Goal: Check status: Check status

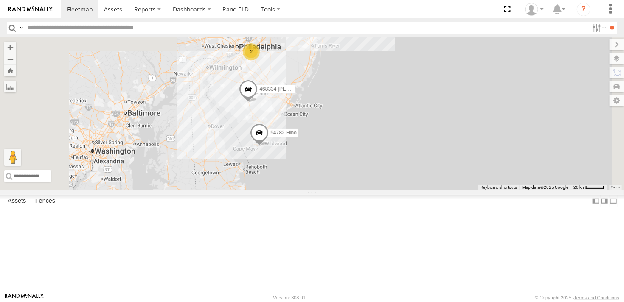
drag, startPoint x: 400, startPoint y: 174, endPoint x: 382, endPoint y: 250, distance: 77.8
click at [382, 190] on div "245048 Charles 468334 Shelina 54782 Hino 2" at bounding box center [312, 113] width 624 height 153
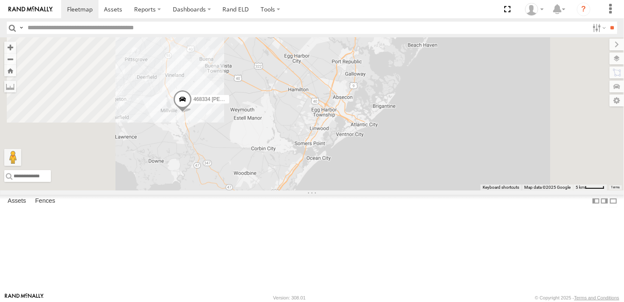
drag, startPoint x: 286, startPoint y: 180, endPoint x: 367, endPoint y: 210, distance: 86.3
click at [367, 190] on div "245048 Charles 468334 Shelina 54782 Hino" at bounding box center [312, 113] width 624 height 153
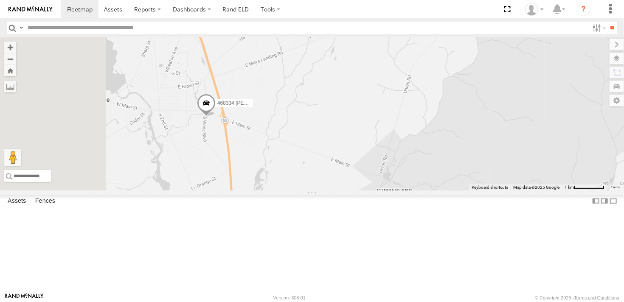
drag, startPoint x: 274, startPoint y: 154, endPoint x: 345, endPoint y: 235, distance: 108.5
click at [352, 190] on div "245048 Charles 468334 Shelina 54782 Hino" at bounding box center [312, 113] width 624 height 153
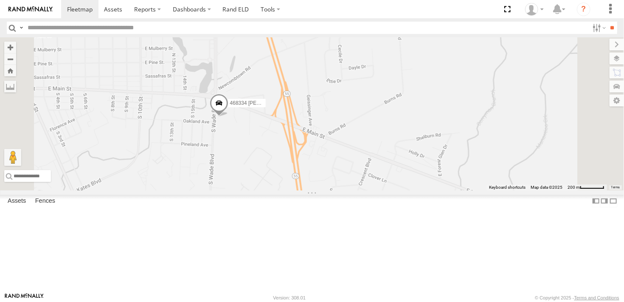
drag, startPoint x: 320, startPoint y: 153, endPoint x: 343, endPoint y: 227, distance: 76.8
click at [343, 190] on div "245048 Charles 468334 Shelina 54782 Hino" at bounding box center [312, 113] width 624 height 153
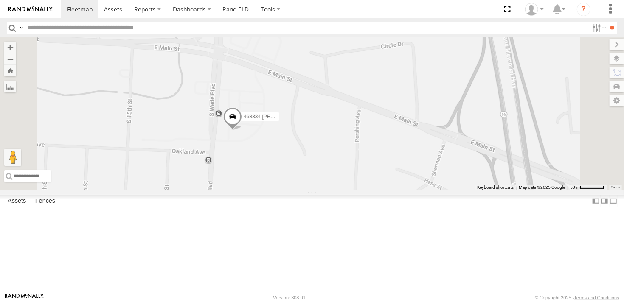
drag, startPoint x: 311, startPoint y: 185, endPoint x: 361, endPoint y: 255, distance: 85.6
click at [361, 190] on div "245048 Charles 468334 Shelina 54782 Hino" at bounding box center [312, 113] width 624 height 153
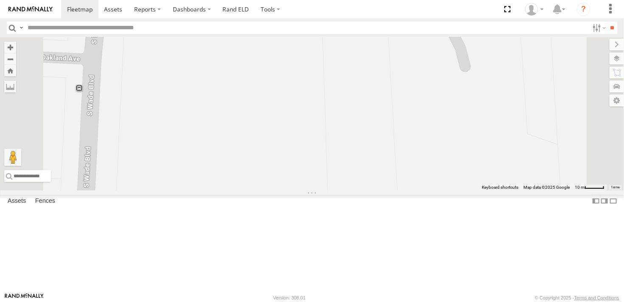
drag, startPoint x: 327, startPoint y: 157, endPoint x: 351, endPoint y: 246, distance: 91.9
click at [351, 190] on div "245048 Charles 468334 Shelina 54782 Hino" at bounding box center [312, 113] width 624 height 153
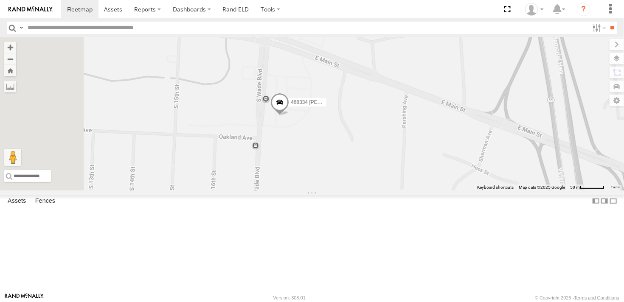
drag, startPoint x: 329, startPoint y: 206, endPoint x: 390, endPoint y: 200, distance: 61.4
click at [390, 190] on div "245048 Charles 468334 Shelina 54782 Hino" at bounding box center [312, 113] width 624 height 153
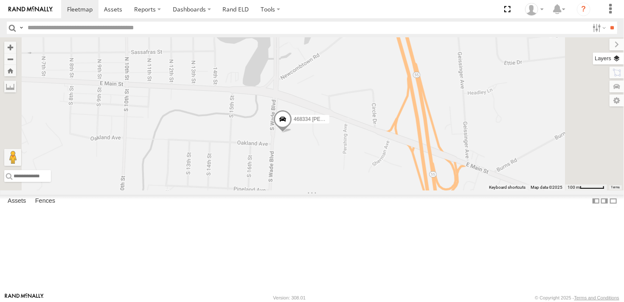
click at [617, 59] on label at bounding box center [608, 59] width 31 height 12
click at [0, 0] on label at bounding box center [0, 0] width 0 height 0
click at [0, 0] on span "Satellite + Roadmap" at bounding box center [0, 0] width 0 height 0
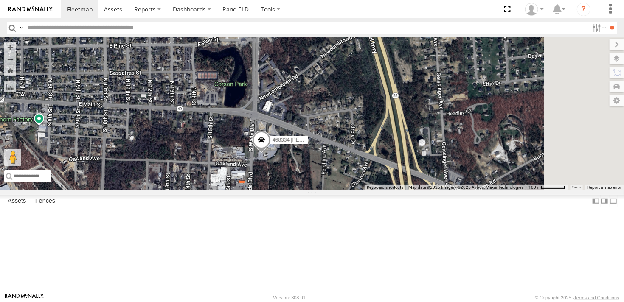
drag, startPoint x: 421, startPoint y: 213, endPoint x: 398, endPoint y: 235, distance: 32.4
click at [398, 190] on div "245048 Charles 468334 Shelina 54782 Hino" at bounding box center [312, 113] width 624 height 153
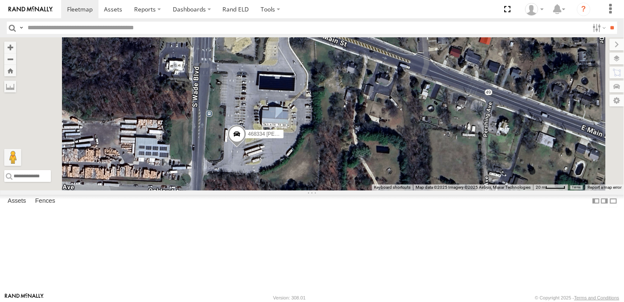
drag, startPoint x: 352, startPoint y: 168, endPoint x: 350, endPoint y: 239, distance: 71.3
click at [350, 190] on div "245048 Charles 468334 Shelina 54782 Hino" at bounding box center [312, 113] width 624 height 153
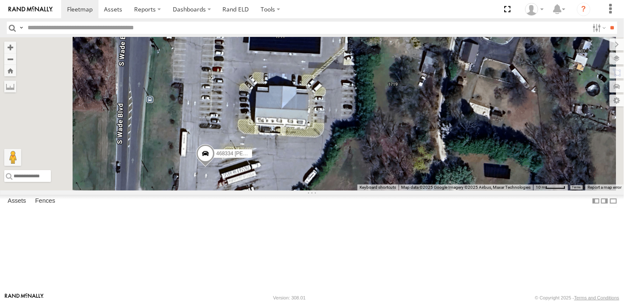
drag, startPoint x: 382, startPoint y: 179, endPoint x: 386, endPoint y: 217, distance: 37.6
click at [386, 190] on div "245048 Charles 468334 Shelina 54782 Hino" at bounding box center [312, 113] width 624 height 153
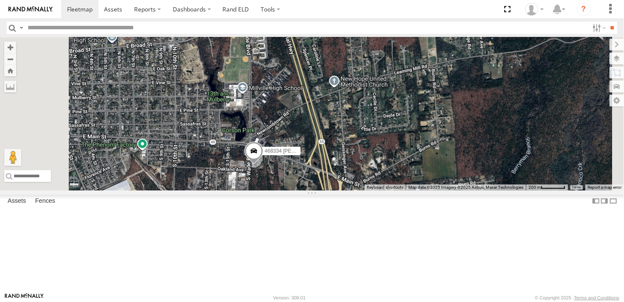
drag, startPoint x: 368, startPoint y: 261, endPoint x: 358, endPoint y: 166, distance: 95.1
click at [358, 168] on div "245048 Charles 468334 Shelina 54782 Hino" at bounding box center [312, 113] width 624 height 153
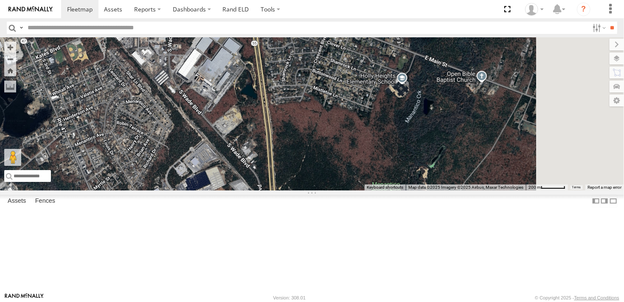
drag, startPoint x: 353, startPoint y: 210, endPoint x: 316, endPoint y: 160, distance: 61.6
click at [316, 160] on div "245048 Charles 468334 Shelina 54782 Hino" at bounding box center [312, 113] width 624 height 153
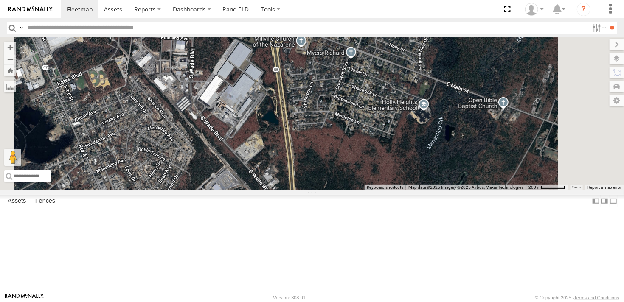
drag, startPoint x: 358, startPoint y: 233, endPoint x: 384, endPoint y: 278, distance: 52.1
click at [384, 190] on div "245048 Charles 468334 Shelina 54782 Hino" at bounding box center [312, 113] width 624 height 153
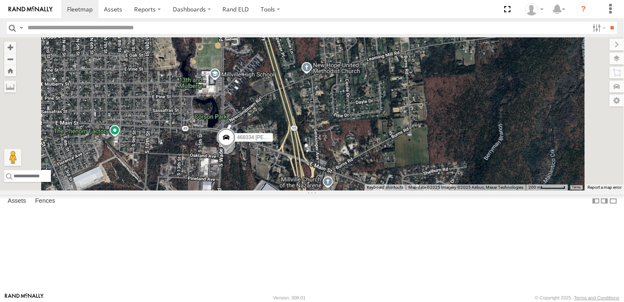
drag, startPoint x: 329, startPoint y: 150, endPoint x: 346, endPoint y: 238, distance: 89.5
click at [346, 190] on div "245048 Charles 468334 Shelina 54782 Hino" at bounding box center [312, 113] width 624 height 153
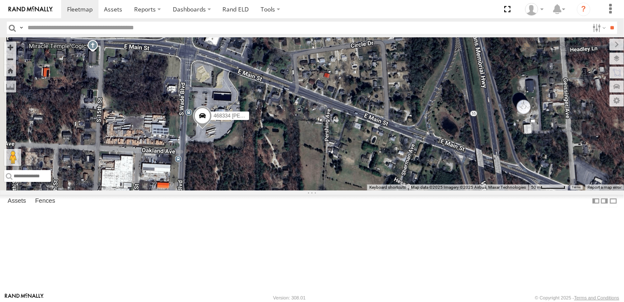
drag, startPoint x: 298, startPoint y: 202, endPoint x: 334, endPoint y: 215, distance: 38.4
click at [334, 190] on div "245048 Charles 468334 Shelina 54782 Hino" at bounding box center [312, 113] width 624 height 153
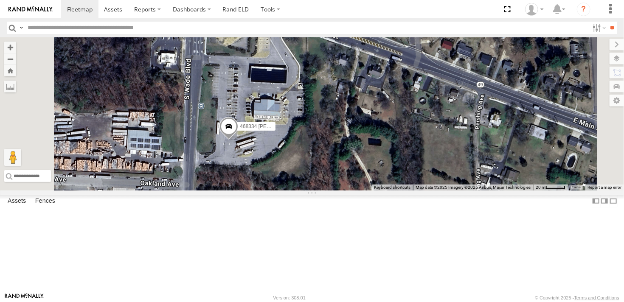
drag, startPoint x: 305, startPoint y: 198, endPoint x: 351, endPoint y: 235, distance: 60.0
click at [351, 190] on div "245048 Charles 468334 Shelina 54782 Hino" at bounding box center [312, 113] width 624 height 153
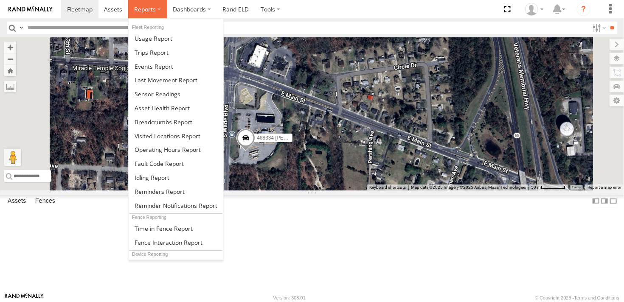
click at [151, 11] on span at bounding box center [145, 9] width 22 height 8
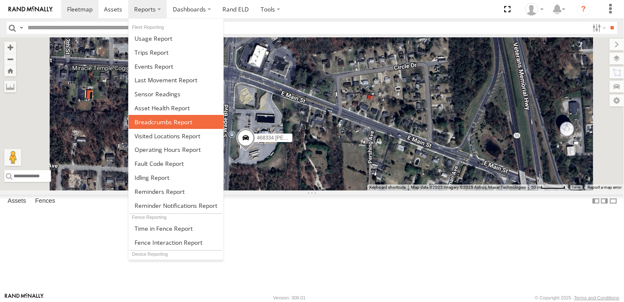
click at [144, 123] on span at bounding box center [163, 122] width 58 height 8
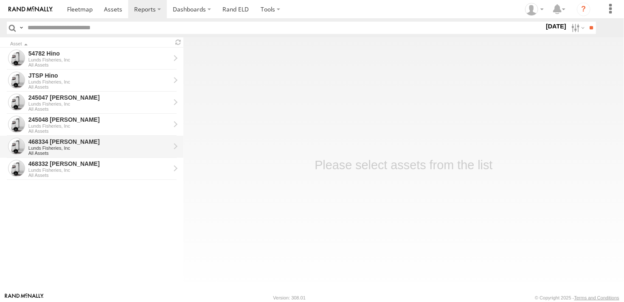
click at [39, 143] on div "468334 [PERSON_NAME]" at bounding box center [99, 142] width 142 height 8
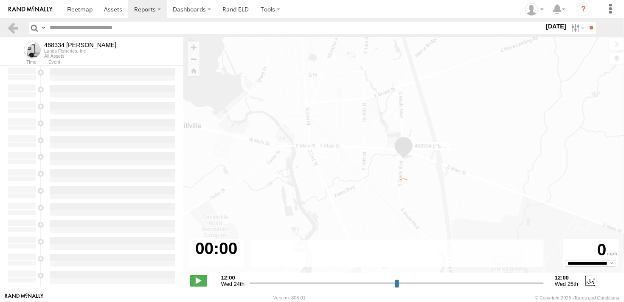
type input "**********"
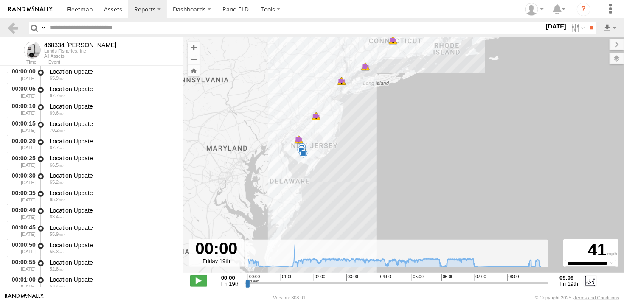
drag, startPoint x: 317, startPoint y: 188, endPoint x: 289, endPoint y: 94, distance: 98.7
click at [289, 94] on div "468334 Shelina 00:08 Fri 00:08 Fri 00:29 Fri 01:22 Fri 01:22 Fri 02:16 Fri 02:1…" at bounding box center [403, 159] width 440 height 244
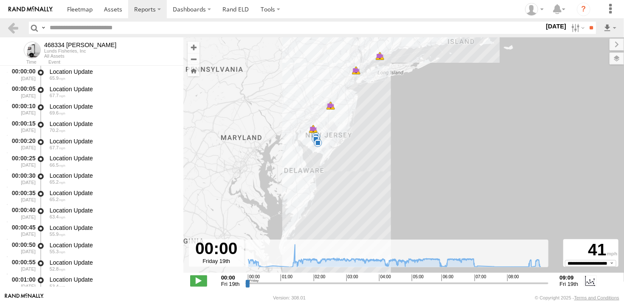
drag, startPoint x: 271, startPoint y: 153, endPoint x: 289, endPoint y: 160, distance: 20.0
click at [289, 160] on div "468334 Shelina 00:08 Fri 00:08 Fri 00:29 Fri 01:22 Fri 01:22 Fri 02:16 Fri 02:1…" at bounding box center [403, 159] width 440 height 244
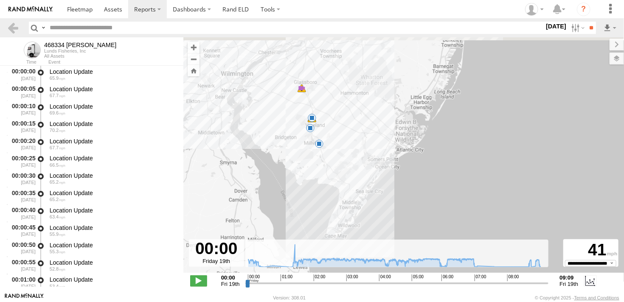
drag, startPoint x: 309, startPoint y: 120, endPoint x: 295, endPoint y: 171, distance: 52.8
click at [295, 171] on div "468334 Shelina 00:08 Fri 00:08 Fri 00:29 Fri 01:22 Fri 01:22 Fri 02:16 Fri 02:1…" at bounding box center [403, 159] width 440 height 244
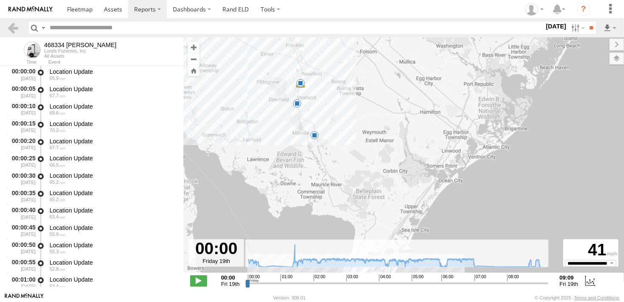
drag, startPoint x: 289, startPoint y: 129, endPoint x: 343, endPoint y: 123, distance: 53.8
click at [343, 123] on div "468334 Shelina 00:08 Fri 00:08 Fri 00:29 Fri 01:22 Fri 01:22 Fri 02:16 Fri 02:1…" at bounding box center [403, 159] width 440 height 244
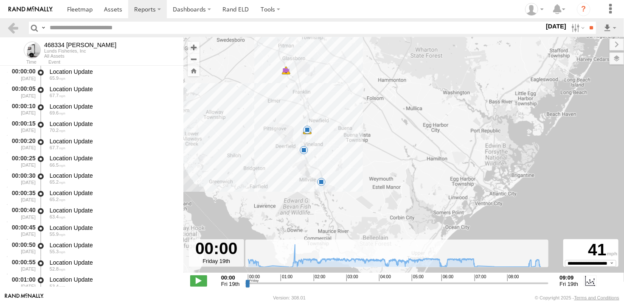
drag, startPoint x: 336, startPoint y: 105, endPoint x: 339, endPoint y: 153, distance: 48.4
click at [339, 153] on div "468334 Shelina 00:08 Fri 00:08 Fri 00:29 Fri 01:22 Fri 01:22 Fri 02:16 Fri 02:1…" at bounding box center [403, 159] width 440 height 244
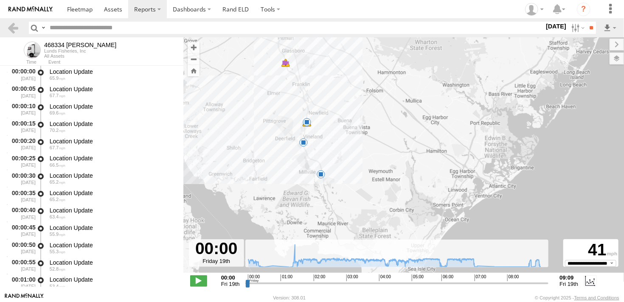
drag, startPoint x: 337, startPoint y: 153, endPoint x: 336, endPoint y: 144, distance: 9.0
click at [336, 144] on div "468334 Shelina 00:08 Fri 00:08 Fri 00:29 Fri 01:22 Fri 01:22 Fri 02:16 Fri 02:1…" at bounding box center [403, 159] width 440 height 244
click at [285, 63] on span at bounding box center [285, 63] width 8 height 8
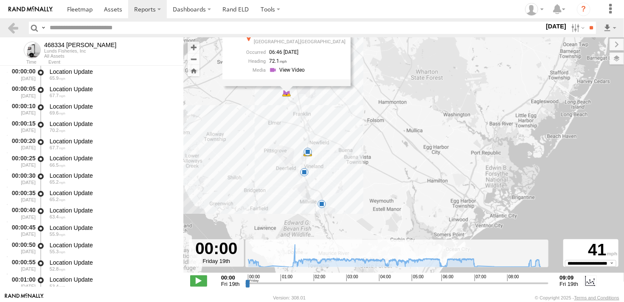
drag, startPoint x: 333, startPoint y: 82, endPoint x: 331, endPoint y: 99, distance: 17.1
click at [331, 99] on div "468334 Shelina 00:08 Fri 00:08 Fri 00:29 Fri 01:22 Fri 01:22 Fri 02:16 Fri 02:1…" at bounding box center [403, 159] width 440 height 244
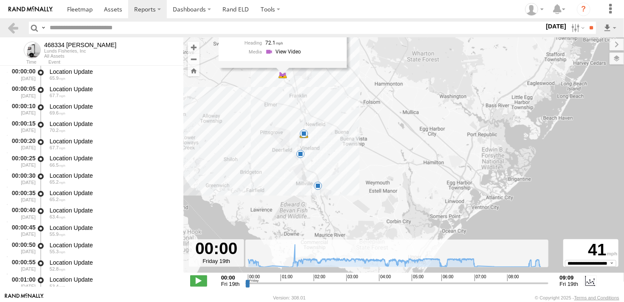
click at [304, 134] on span at bounding box center [303, 133] width 8 height 8
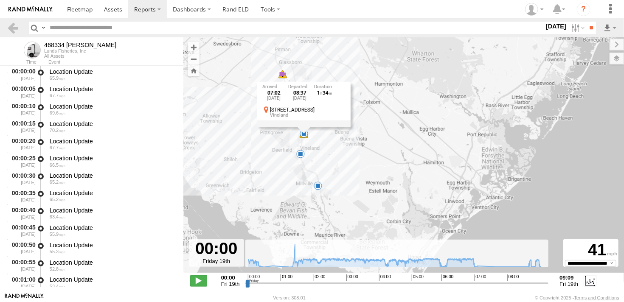
click at [323, 140] on div "468334 Shelina 00:08 Fri 00:08 Fri 00:29 Fri 01:22 Fri 01:22 Fri 02:16 Fri 02:1…" at bounding box center [403, 159] width 440 height 244
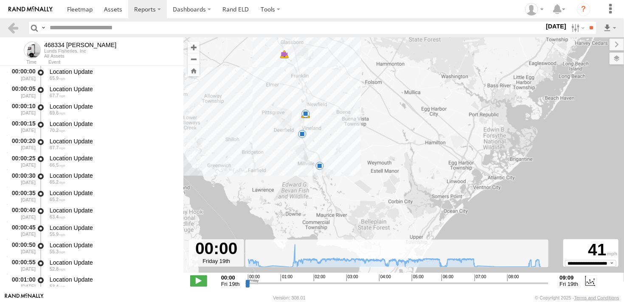
drag, startPoint x: 334, startPoint y: 171, endPoint x: 336, endPoint y: 150, distance: 21.3
click at [336, 150] on div "468334 Shelina 00:08 Fri 00:08 Fri 00:29 Fri 01:22 Fri 01:22 Fri 02:16 Fri 02:1…" at bounding box center [403, 159] width 440 height 244
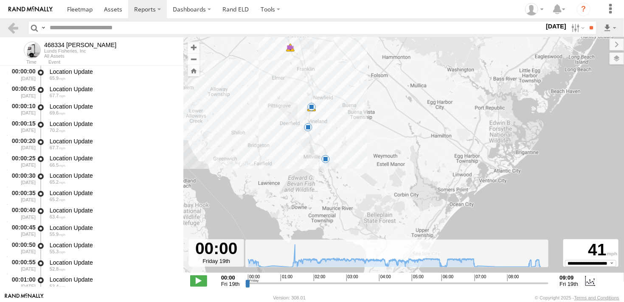
drag, startPoint x: 325, startPoint y: 148, endPoint x: 331, endPoint y: 140, distance: 9.6
click at [331, 140] on div "468334 Shelina 00:08 Fri 00:08 Fri 00:29 Fri 01:22 Fri 01:22 Fri 02:16 Fri 02:1…" at bounding box center [403, 159] width 440 height 244
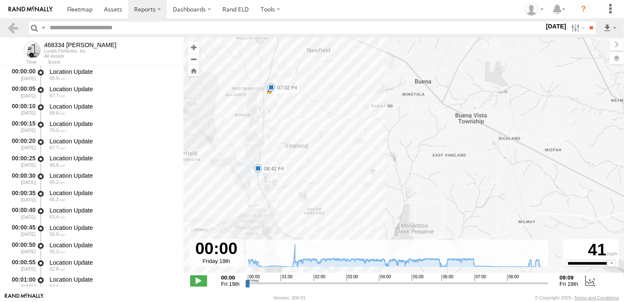
drag, startPoint x: 269, startPoint y: 100, endPoint x: 312, endPoint y: 171, distance: 84.0
click at [312, 171] on div "468334 Shelina 00:08 Fri 00:08 Fri 00:29 Fri 01:22 Fri 01:22 Fri 02:16 Fri 02:1…" at bounding box center [403, 159] width 440 height 244
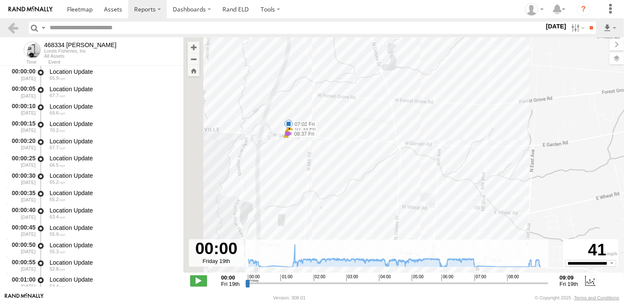
drag, startPoint x: 258, startPoint y: 106, endPoint x: 294, endPoint y: 177, distance: 79.1
click at [294, 177] on div "468334 Shelina 00:08 Fri 00:08 Fri 00:29 Fri 01:22 Fri 01:22 Fri 02:16 Fri 02:1…" at bounding box center [403, 159] width 440 height 244
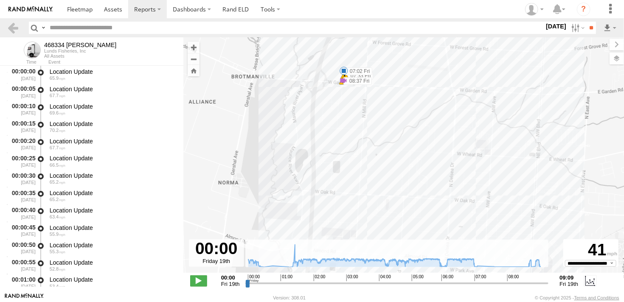
drag, startPoint x: 280, startPoint y: 187, endPoint x: 338, endPoint y: 148, distance: 70.0
click at [338, 148] on div "468334 Shelina 00:08 Fri 00:08 Fri 00:29 Fri 01:22 Fri 01:22 Fri 02:16 Fri 02:1…" at bounding box center [403, 159] width 440 height 244
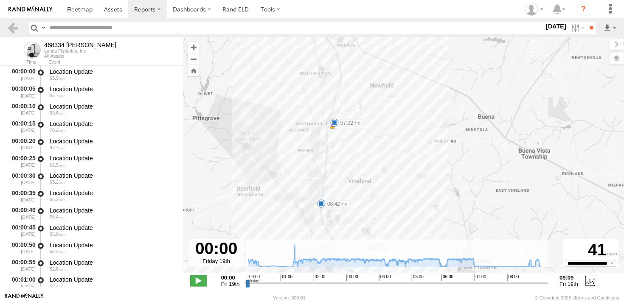
drag, startPoint x: 359, startPoint y: 190, endPoint x: 341, endPoint y: 145, distance: 48.5
click at [341, 145] on div "468334 Shelina 00:08 Fri 00:08 Fri 00:29 Fri 01:22 Fri 01:22 Fri 02:16 Fri 02:1…" at bounding box center [403, 159] width 440 height 244
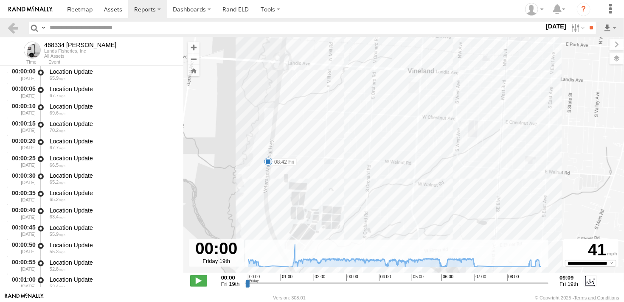
drag, startPoint x: 271, startPoint y: 175, endPoint x: 312, endPoint y: 190, distance: 43.6
click at [312, 190] on div "468334 Shelina 00:08 Fri 00:08 Fri 00:29 Fri 01:22 Fri 01:22 Fri 02:16 Fri 02:1…" at bounding box center [403, 159] width 440 height 244
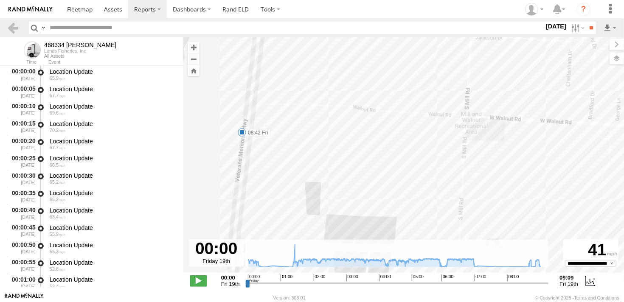
drag, startPoint x: 238, startPoint y: 155, endPoint x: 282, endPoint y: 172, distance: 47.3
click at [282, 172] on div "468334 Shelina 00:08 Fri 00:08 Fri 00:29 Fri 01:22 Fri 01:22 Fri 02:16 Fri 02:1…" at bounding box center [403, 159] width 440 height 244
click at [245, 132] on span at bounding box center [246, 133] width 8 height 8
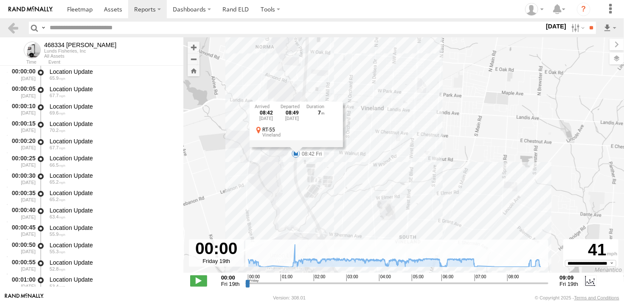
click at [379, 151] on div "468334 Shelina 00:08 Fri 00:08 Fri 00:29 Fri 01:22 Fri 01:22 Fri 02:16 Fri 02:1…" at bounding box center [403, 159] width 440 height 244
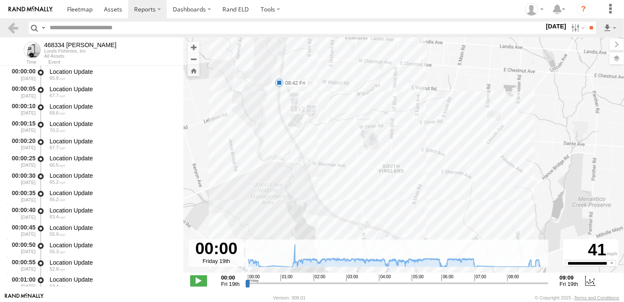
drag, startPoint x: 349, startPoint y: 203, endPoint x: 330, endPoint y: 127, distance: 78.2
click at [330, 127] on div "468334 Shelina 00:08 Fri 00:08 Fri 00:29 Fri 01:22 Fri 01:22 Fri 02:16 Fri 02:1…" at bounding box center [403, 159] width 440 height 244
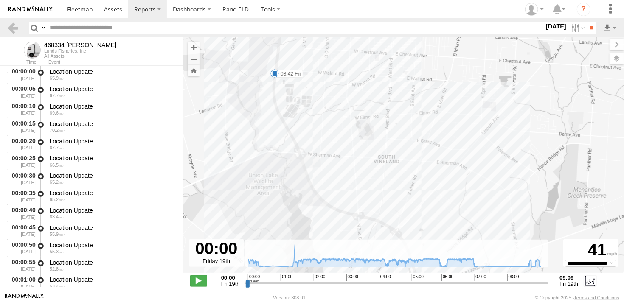
drag, startPoint x: 344, startPoint y: 167, endPoint x: 339, endPoint y: 162, distance: 6.9
click at [339, 162] on div "468334 Shelina 00:08 Fri 00:08 Fri 00:29 Fri 01:22 Fri 01:22 Fri 02:16 Fri 02:1…" at bounding box center [403, 159] width 440 height 244
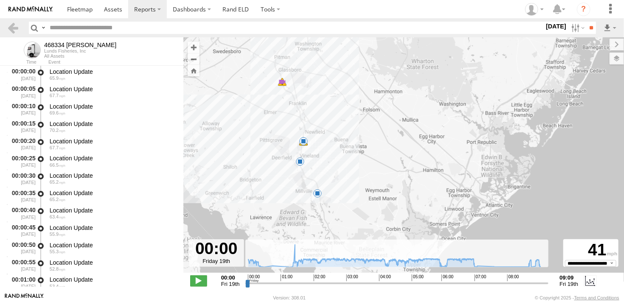
click at [298, 160] on span at bounding box center [300, 161] width 8 height 8
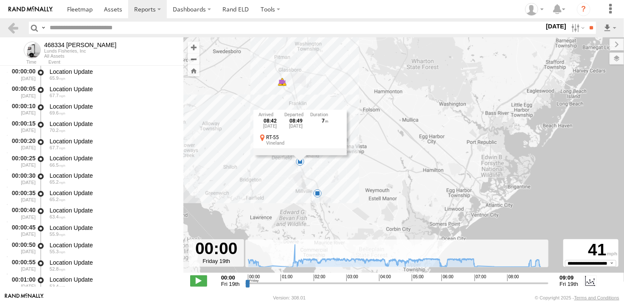
click at [325, 169] on div "468334 Shelina 00:08 Fri 00:08 Fri 00:29 Fri 01:22 Fri 01:22 Fri 02:16 Fri 02:1…" at bounding box center [403, 159] width 440 height 244
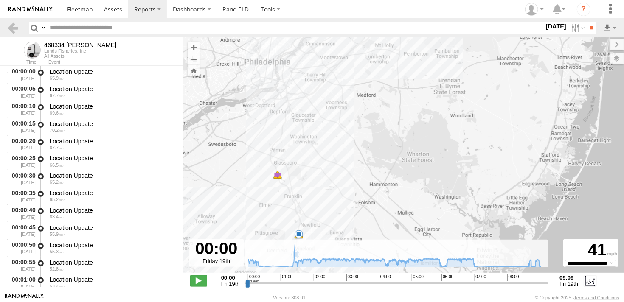
drag, startPoint x: 272, startPoint y: 125, endPoint x: 269, endPoint y: 198, distance: 72.6
click at [269, 198] on div "468334 Shelina 00:08 Fri 00:08 Fri 00:29 Fri 01:22 Fri 01:22 Fri 02:16 Fri 02:1…" at bounding box center [403, 159] width 440 height 244
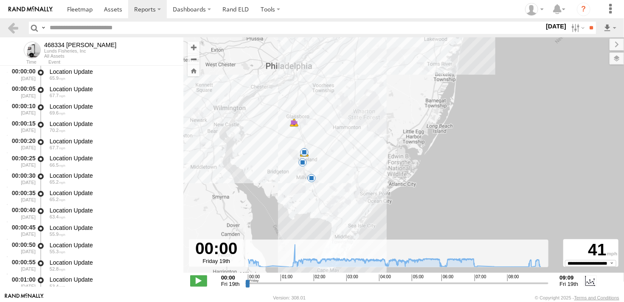
drag, startPoint x: 326, startPoint y: 182, endPoint x: 318, endPoint y: 130, distance: 51.9
click at [318, 130] on div "468334 Shelina 00:08 Fri 00:08 Fri 00:29 Fri 01:22 Fri 01:22 Fri 02:16 Fri 02:1…" at bounding box center [403, 159] width 440 height 244
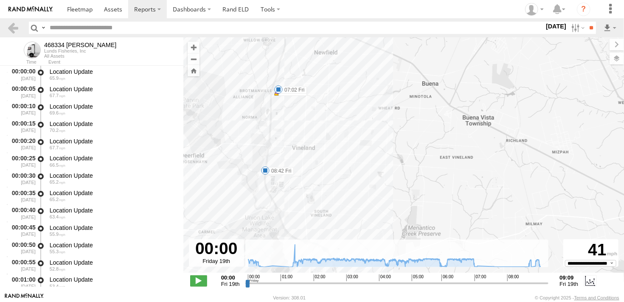
drag, startPoint x: 242, startPoint y: 78, endPoint x: 326, endPoint y: 203, distance: 150.0
click at [326, 203] on div "468334 Shelina 00:08 Fri 00:08 Fri 00:29 Fri 01:22 Fri 01:22 Fri 02:16 Fri 02:1…" at bounding box center [403, 159] width 440 height 244
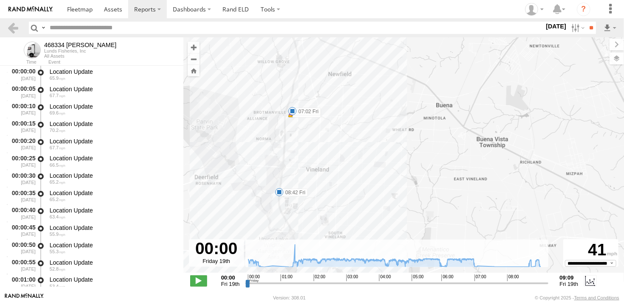
click at [293, 111] on span at bounding box center [292, 111] width 8 height 8
click at [279, 193] on span at bounding box center [279, 192] width 8 height 8
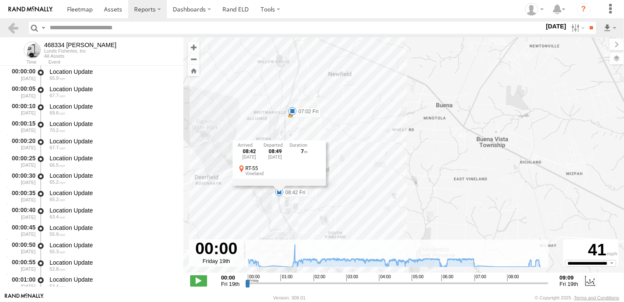
click at [290, 110] on span at bounding box center [292, 111] width 8 height 8
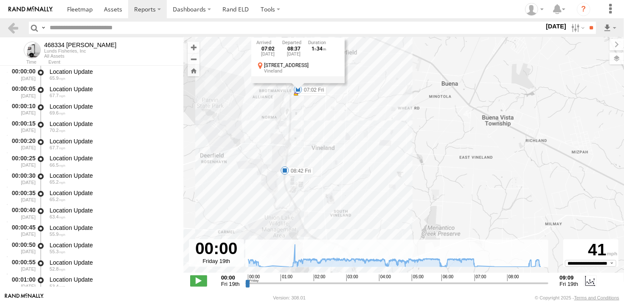
drag, startPoint x: 302, startPoint y: 154, endPoint x: 309, endPoint y: 132, distance: 23.0
click at [309, 132] on div "468334 Shelina 00:08 Fri 00:08 Fri 00:29 Fri 01:22 Fri 01:22 Fri 02:16 Fri 02:1…" at bounding box center [403, 159] width 440 height 244
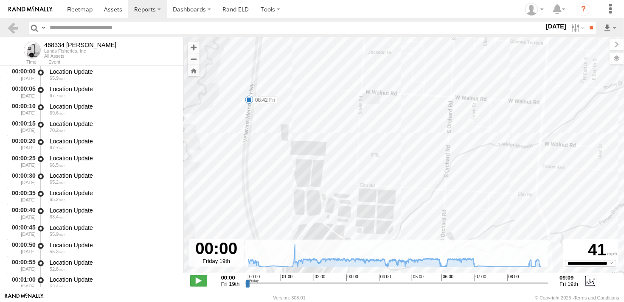
click at [249, 100] on span at bounding box center [249, 99] width 8 height 8
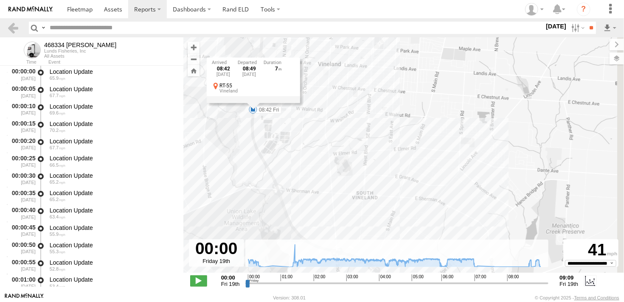
drag, startPoint x: 297, startPoint y: 168, endPoint x: 248, endPoint y: 92, distance: 89.8
click at [248, 92] on div "468334 Shelina 00:08 Fri 00:08 Fri 00:29 Fri 01:22 Fri 01:22 Fri 02:16 Fri 02:1…" at bounding box center [403, 159] width 440 height 244
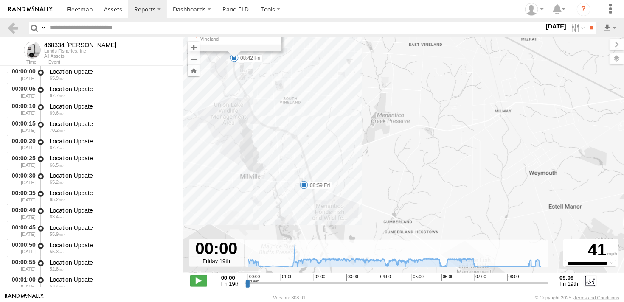
drag, startPoint x: 281, startPoint y: 157, endPoint x: 275, endPoint y: 129, distance: 28.6
click at [275, 129] on div "468334 Shelina 00:08 Fri 00:08 Fri 00:29 Fri 01:22 Fri 01:22 Fri 02:16 Fri 02:1…" at bounding box center [403, 159] width 440 height 244
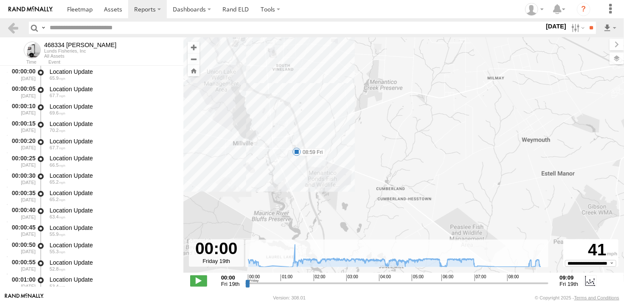
click at [298, 152] on span at bounding box center [296, 152] width 8 height 8
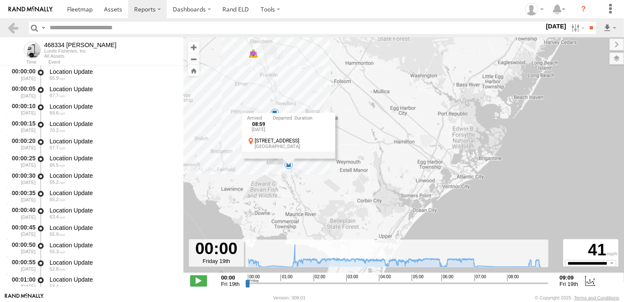
click at [324, 183] on div "468334 Shelina 00:08 Fri 00:08 Fri 00:29 Fri 01:22 Fri 01:22 Fri 02:16 Fri 02:1…" at bounding box center [403, 159] width 440 height 244
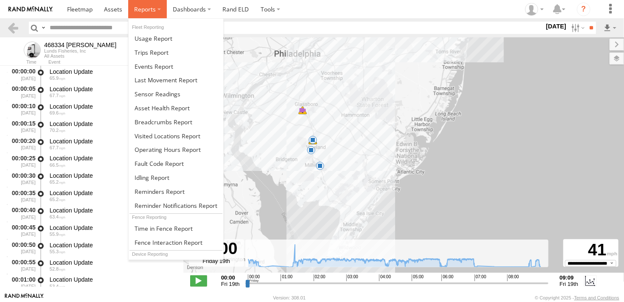
click at [145, 12] on span at bounding box center [145, 9] width 22 height 8
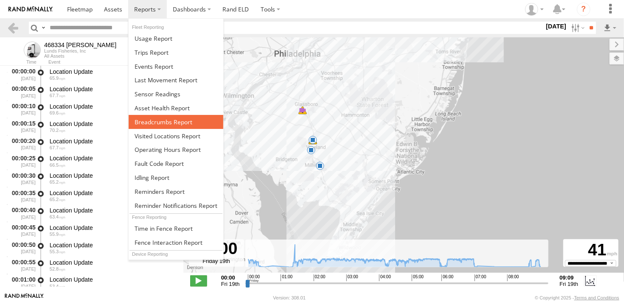
click at [153, 120] on span at bounding box center [163, 122] width 58 height 8
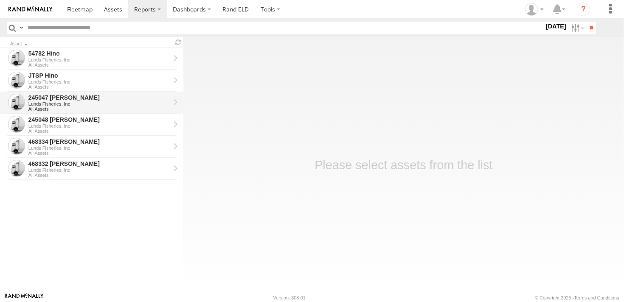
click at [53, 99] on div "245047 Shawn" at bounding box center [99, 98] width 142 height 8
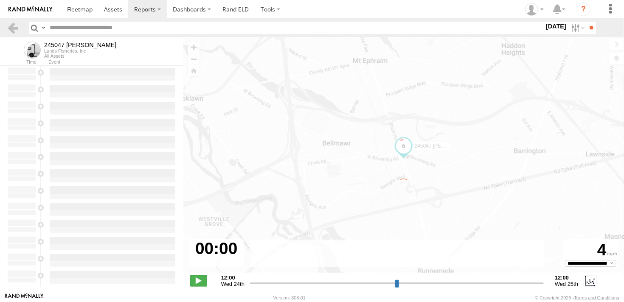
type input "**********"
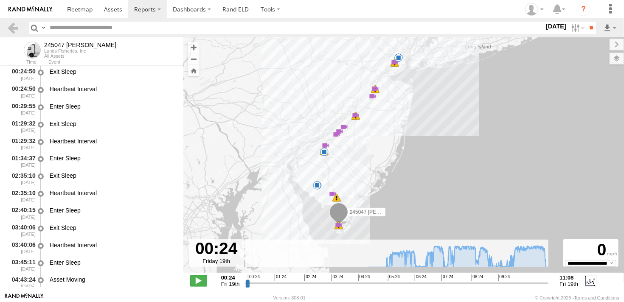
drag, startPoint x: 331, startPoint y: 182, endPoint x: 281, endPoint y: 162, distance: 53.6
click at [281, 162] on div "245047 Shawn 06:30 Fri 06:39 Fri 07:30 Fri 07:37 Fri 07:41 Fri 07:56 Fri 07:59 …" at bounding box center [403, 159] width 440 height 244
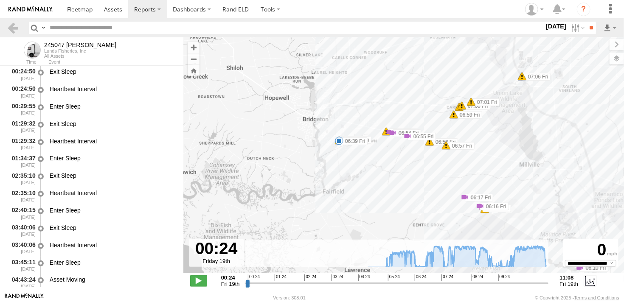
drag, startPoint x: 352, startPoint y: 156, endPoint x: 332, endPoint y: 196, distance: 45.1
click at [332, 196] on div "245047 Shawn 06:30 Fri 06:39 Fri 07:30 Fri 07:37 Fri 07:41 Fri 07:56 Fri 07:59 …" at bounding box center [403, 159] width 440 height 244
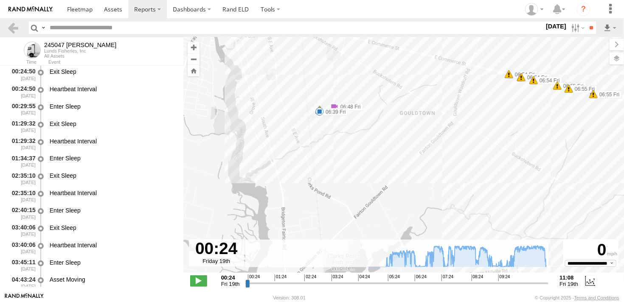
drag, startPoint x: 332, startPoint y: 185, endPoint x: 318, endPoint y: 228, distance: 45.8
click at [318, 228] on div "245047 Shawn 06:30 Fri 06:39 Fri 07:30 Fri 07:37 Fri 07:41 Fri 07:56 Fri 07:59 …" at bounding box center [403, 159] width 440 height 244
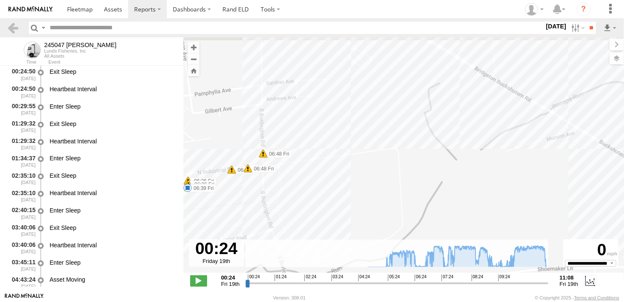
drag, startPoint x: 299, startPoint y: 105, endPoint x: 317, endPoint y: 183, distance: 80.3
click at [317, 183] on div "245047 Shawn 06:30 Fri 06:39 Fri 07:30 Fri 07:37 Fri 07:41 Fri 07:56 Fri 07:59 …" at bounding box center [403, 159] width 440 height 244
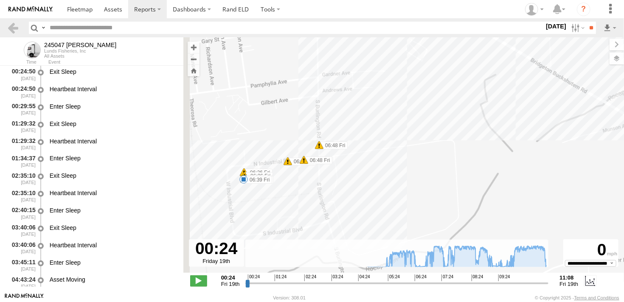
drag, startPoint x: 299, startPoint y: 175, endPoint x: 360, endPoint y: 166, distance: 60.9
click at [360, 166] on div "245047 Shawn 06:30 Fri 06:39 Fri 07:30 Fri 07:37 Fri 07:41 Fri 07:56 Fri 07:59 …" at bounding box center [403, 159] width 440 height 244
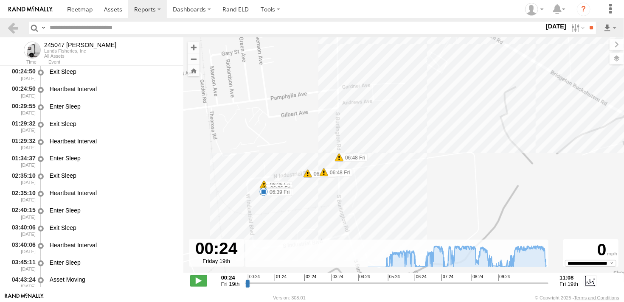
drag, startPoint x: 355, startPoint y: 166, endPoint x: 372, endPoint y: 181, distance: 23.1
click at [372, 181] on div "245047 Shawn 06:30 Fri 06:39 Fri 07:30 Fri 07:37 Fri 07:41 Fri 07:56 Fri 07:59 …" at bounding box center [403, 159] width 440 height 244
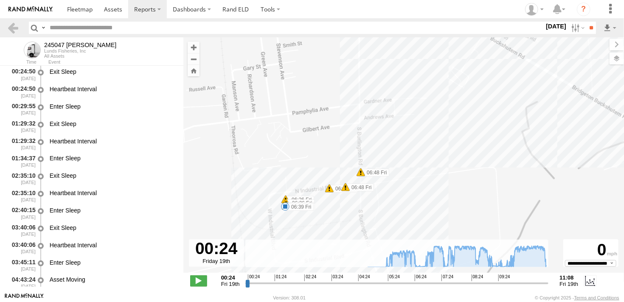
drag, startPoint x: 385, startPoint y: 149, endPoint x: 409, endPoint y: 165, distance: 28.9
click at [409, 165] on div "245047 Shawn 06:30 Fri 06:39 Fri 07:30 Fri 07:37 Fri 07:41 Fri 07:56 Fri 07:59 …" at bounding box center [403, 159] width 440 height 244
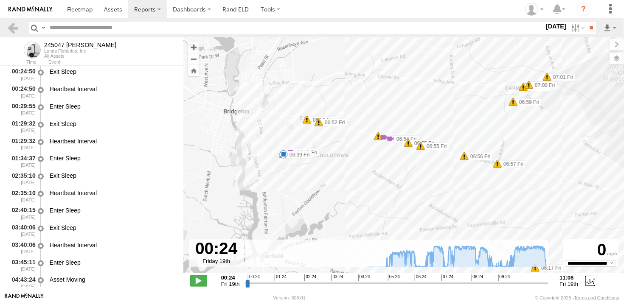
drag, startPoint x: 469, startPoint y: 174, endPoint x: 355, endPoint y: 182, distance: 113.9
click at [355, 182] on div "245047 Shawn 06:30 Fri 06:39 Fri 07:30 Fri 07:37 Fri 07:41 Fri 07:56 Fri 07:59 …" at bounding box center [403, 159] width 440 height 244
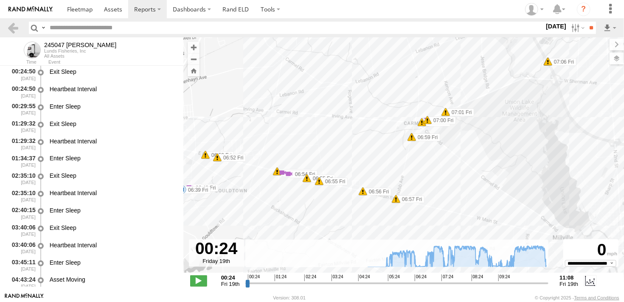
drag, startPoint x: 527, startPoint y: 170, endPoint x: 391, endPoint y: 219, distance: 144.6
click at [391, 219] on div "245047 Shawn 06:30 Fri 06:39 Fri 07:30 Fri 07:37 Fri 07:41 Fri 07:56 Fri 07:59 …" at bounding box center [403, 159] width 440 height 244
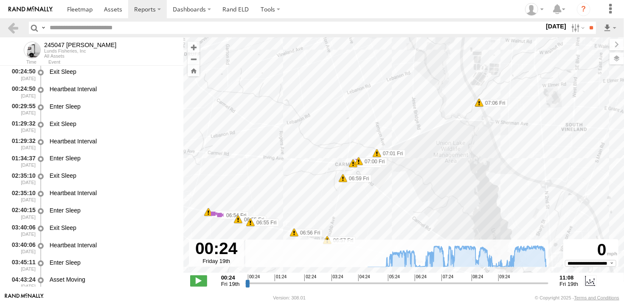
drag, startPoint x: 473, startPoint y: 158, endPoint x: 445, endPoint y: 185, distance: 39.3
click at [445, 185] on div "245047 Shawn 06:30 Fri 06:39 Fri 07:30 Fri 07:37 Fri 07:41 Fri 07:56 Fri 07:59 …" at bounding box center [403, 159] width 440 height 244
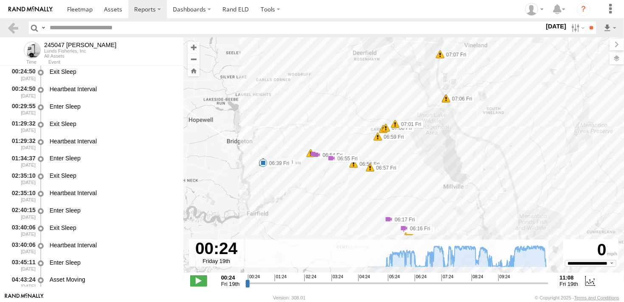
drag, startPoint x: 446, startPoint y: 209, endPoint x: 422, endPoint y: 175, distance: 41.8
click at [422, 175] on div "245047 Shawn 06:30 Fri 06:39 Fri 07:30 Fri 07:37 Fri 07:41 Fri 07:56 Fri 07:59 …" at bounding box center [403, 159] width 440 height 244
click at [280, 197] on div "245047 Shawn 06:30 Fri 06:39 Fri 07:30 Fri 07:37 Fri 07:41 Fri 07:56 Fri 07:59 …" at bounding box center [403, 159] width 440 height 244
click at [35, 8] on img at bounding box center [30, 9] width 44 height 6
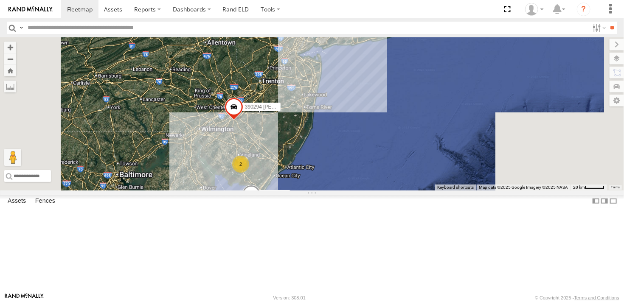
drag, startPoint x: 376, startPoint y: 198, endPoint x: 335, endPoint y: 234, distance: 54.7
click at [335, 190] on div "245048 [PERSON_NAME] 2 54782 Hino 390294 [PERSON_NAME]" at bounding box center [312, 113] width 624 height 153
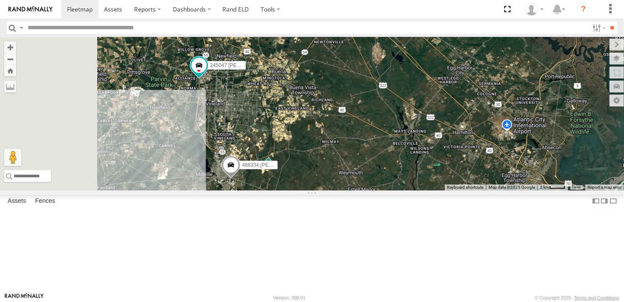
drag, startPoint x: 297, startPoint y: 130, endPoint x: 350, endPoint y: 182, distance: 73.8
click at [350, 182] on div "245048 [PERSON_NAME] 54782 Hino 390294 [PERSON_NAME] 468334 [PERSON_NAME] 24504…" at bounding box center [312, 113] width 624 height 153
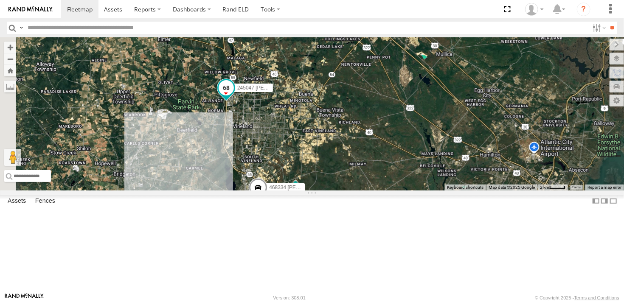
click at [234, 95] on span at bounding box center [225, 87] width 15 height 15
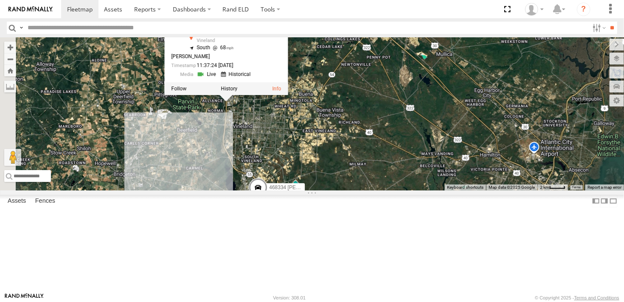
click at [370, 181] on div "245048 [PERSON_NAME] 54782 Hino 390294 [PERSON_NAME] 468334 [PERSON_NAME] 24504…" at bounding box center [312, 113] width 624 height 153
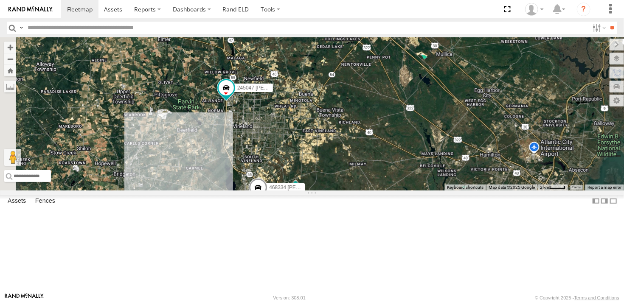
drag, startPoint x: 363, startPoint y: 199, endPoint x: 375, endPoint y: 178, distance: 24.2
click at [375, 178] on div "245048 [PERSON_NAME] 54782 Hino 390294 [PERSON_NAME] 468334 [PERSON_NAME] 24504…" at bounding box center [312, 113] width 624 height 153
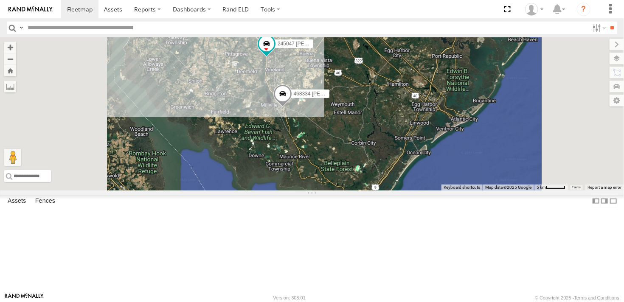
drag, startPoint x: 332, startPoint y: 198, endPoint x: 346, endPoint y: 147, distance: 52.4
click at [346, 147] on div "245048 [PERSON_NAME] 54782 Hino 390294 [PERSON_NAME] 468334 [PERSON_NAME] 24504…" at bounding box center [312, 113] width 624 height 153
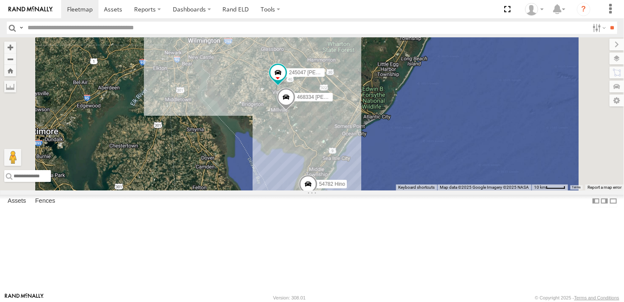
drag, startPoint x: 341, startPoint y: 168, endPoint x: 369, endPoint y: 179, distance: 30.6
click at [369, 179] on div "245048 [PERSON_NAME] 54782 Hino 390294 [PERSON_NAME] 468334 [PERSON_NAME] 24504…" at bounding box center [312, 113] width 624 height 153
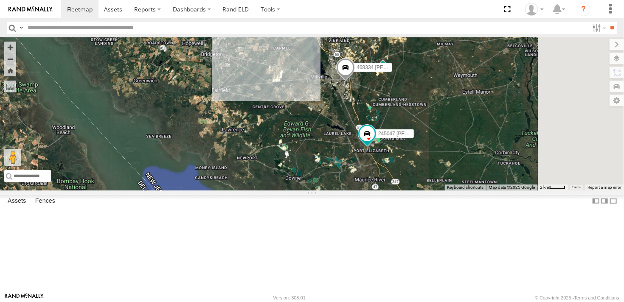
drag, startPoint x: 411, startPoint y: 198, endPoint x: 336, endPoint y: 134, distance: 99.3
click at [336, 134] on div "54782 Hino 390294 [PERSON_NAME] 468334 [PERSON_NAME] 245047 [PERSON_NAME]" at bounding box center [312, 113] width 624 height 153
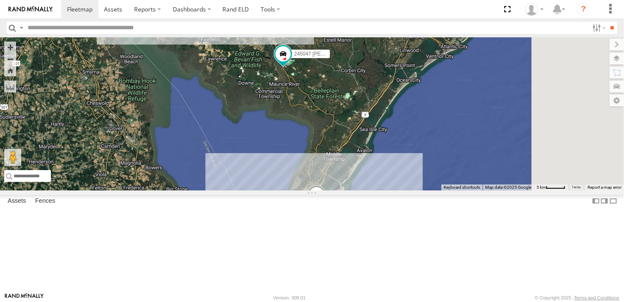
drag, startPoint x: 369, startPoint y: 182, endPoint x: 344, endPoint y: 133, distance: 55.6
click at [344, 133] on div "54782 Hino 390294 [PERSON_NAME] 468334 [PERSON_NAME] 245047 [PERSON_NAME]" at bounding box center [312, 113] width 624 height 153
click at [386, 190] on div "468334 [PERSON_NAME] 54782 Hino 245047 [PERSON_NAME]" at bounding box center [312, 113] width 624 height 153
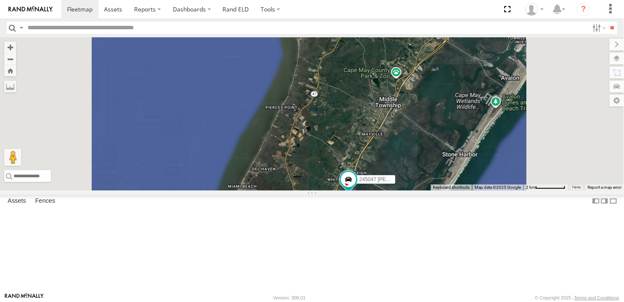
drag, startPoint x: 428, startPoint y: 239, endPoint x: 401, endPoint y: 188, distance: 57.3
click at [401, 188] on div "468334 [PERSON_NAME] 54782 Hino 245047 [PERSON_NAME]" at bounding box center [312, 113] width 624 height 153
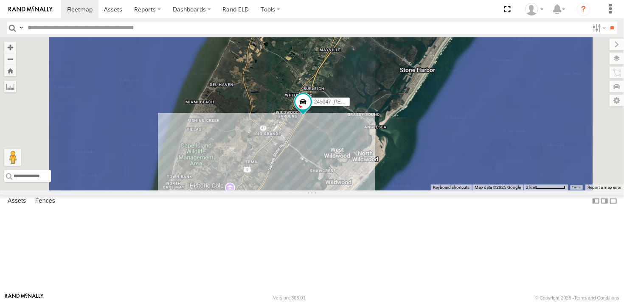
drag, startPoint x: 394, startPoint y: 171, endPoint x: 375, endPoint y: 129, distance: 45.4
click at [375, 129] on div "468334 [PERSON_NAME] 54782 Hino 245047 [PERSON_NAME]" at bounding box center [312, 113] width 624 height 153
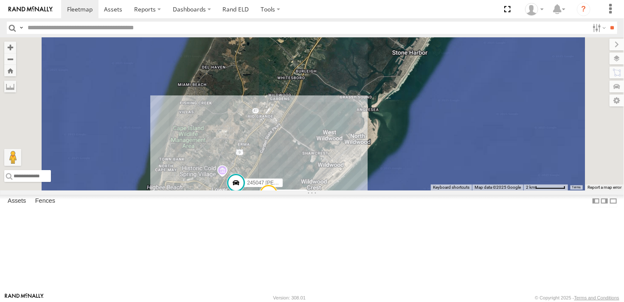
click at [546, 190] on div "54782 Hino 245047 [PERSON_NAME]" at bounding box center [312, 113] width 624 height 153
